Goal: Information Seeking & Learning: Learn about a topic

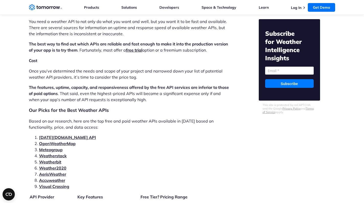
scroll to position [1009, 0]
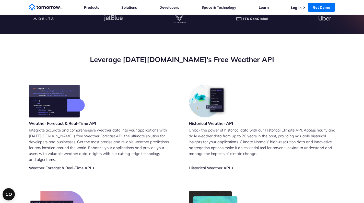
scroll to position [197, 0]
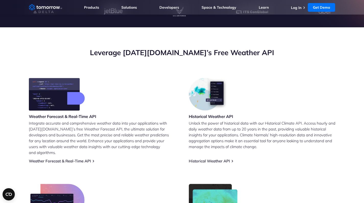
scroll to position [116, 0]
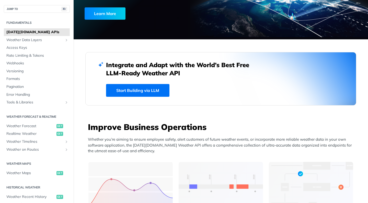
scroll to position [91, 0]
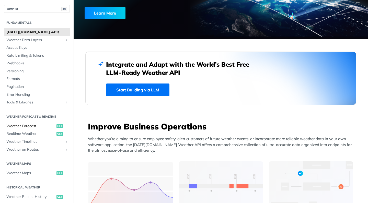
click at [35, 125] on span "Weather Forecast" at bounding box center [30, 126] width 49 height 5
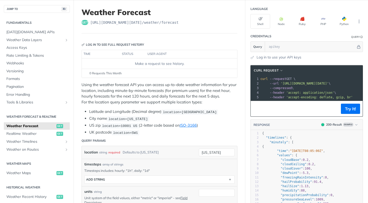
scroll to position [28, 0]
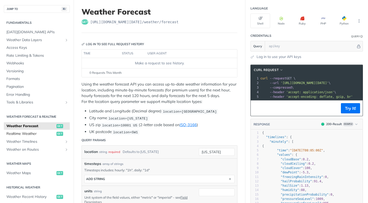
click at [33, 131] on span "Realtime Weather" at bounding box center [30, 133] width 49 height 5
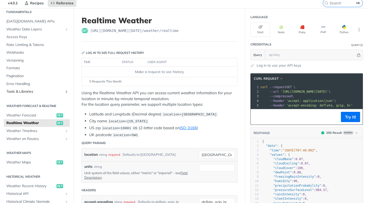
scroll to position [20, 0]
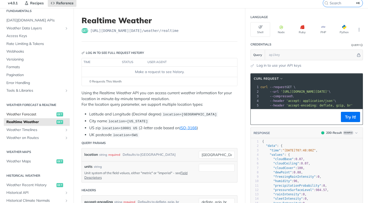
click at [39, 112] on span "Weather Forecast" at bounding box center [30, 114] width 49 height 5
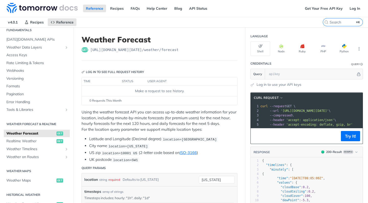
click at [140, 133] on div "Using the weather forecast API you can access up-to-date weather information fo…" at bounding box center [159, 135] width 156 height 53
